Goal: Check status: Check status

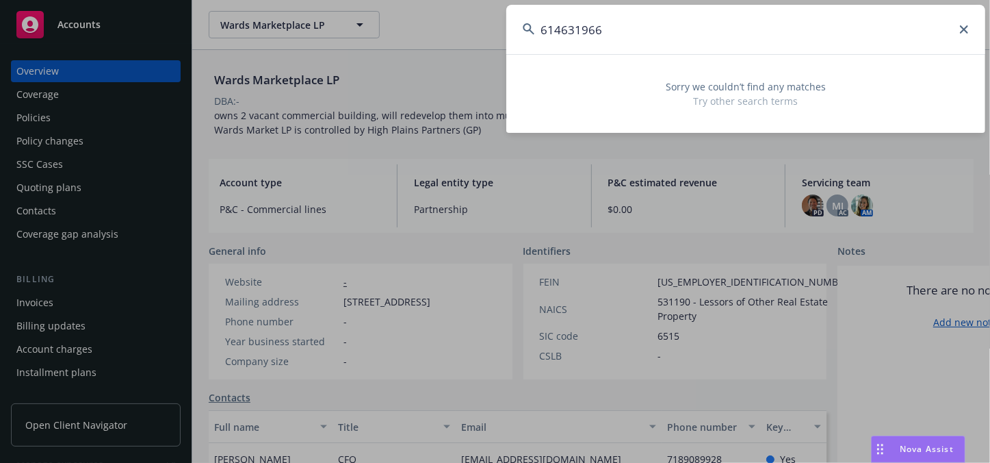
type input "614631966"
